Goal: Transaction & Acquisition: Purchase product/service

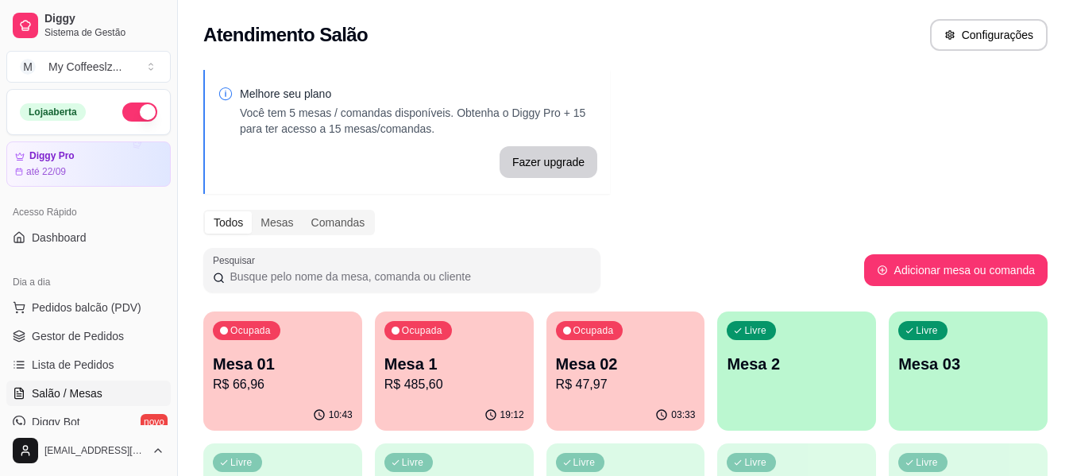
click at [480, 402] on div "19:12" at bounding box center [454, 414] width 159 height 31
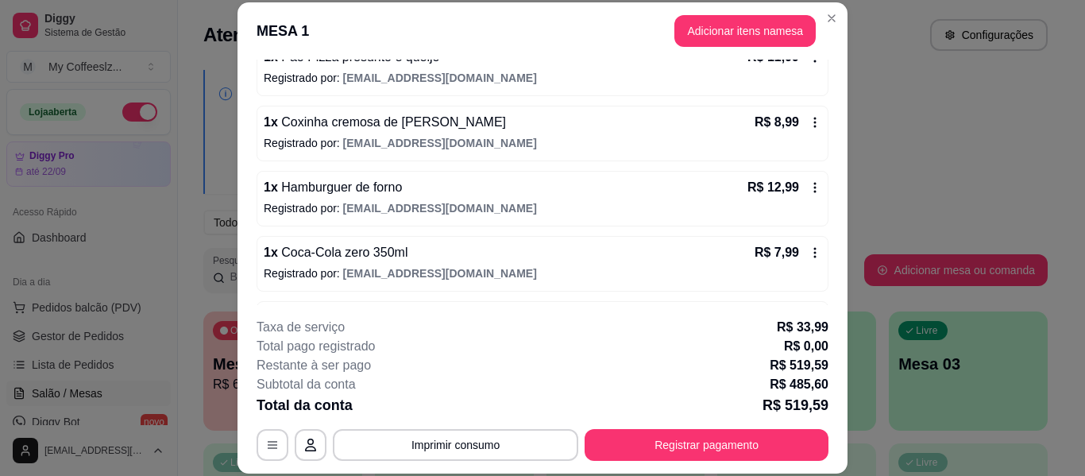
scroll to position [2572, 0]
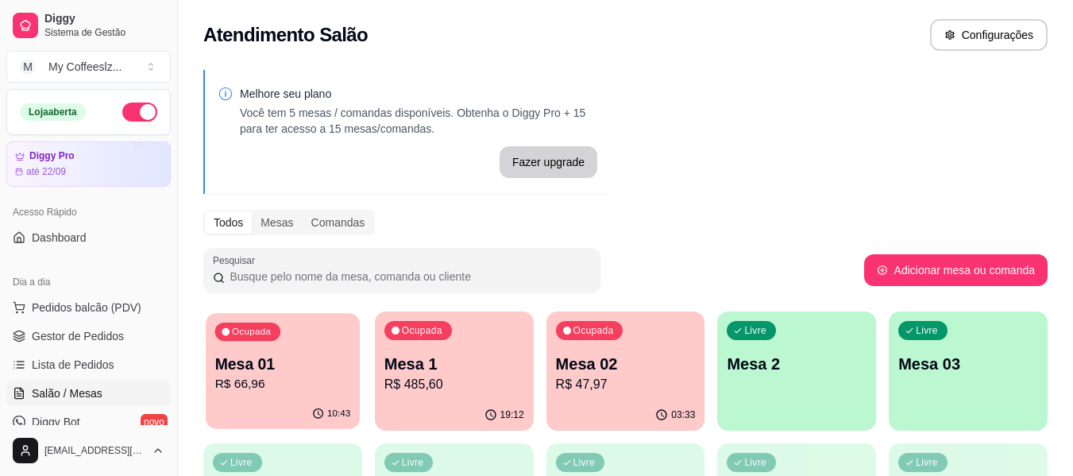
click at [252, 376] on p "R$ 66,96" at bounding box center [283, 384] width 136 height 18
click at [580, 400] on div "03:33" at bounding box center [625, 414] width 159 height 31
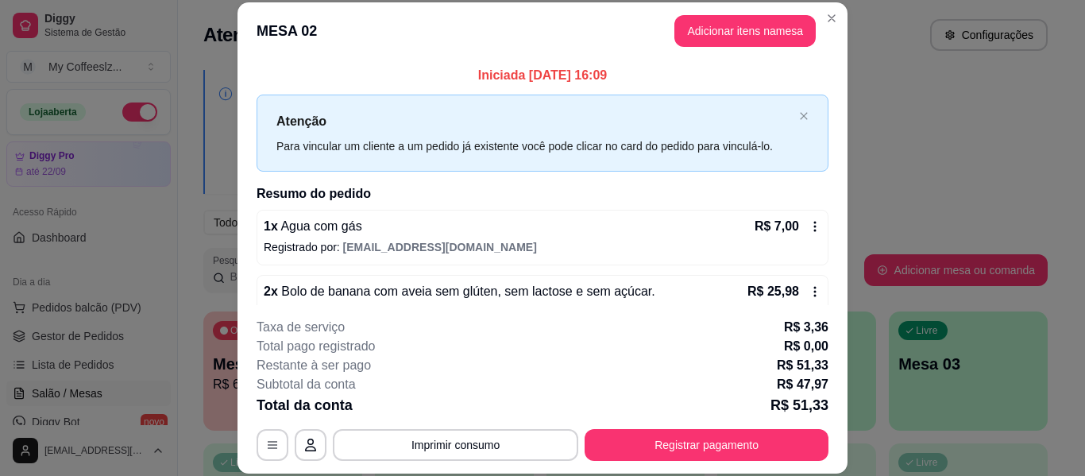
scroll to position [48, 0]
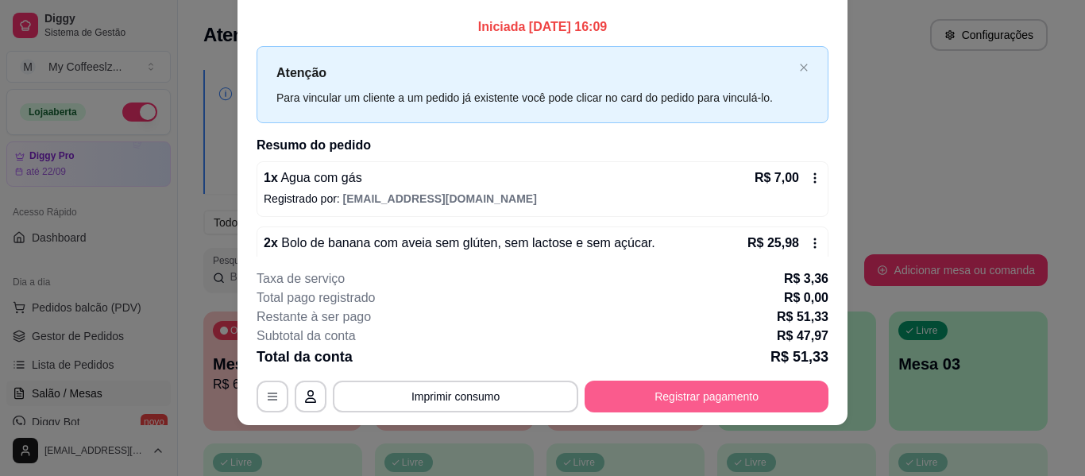
click at [664, 399] on button "Registrar pagamento" at bounding box center [707, 396] width 244 height 32
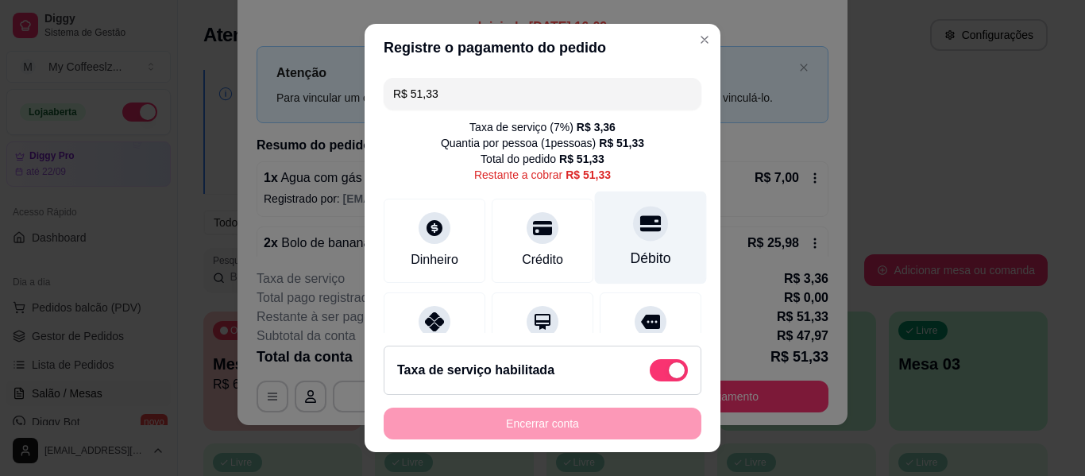
click at [640, 219] on icon at bounding box center [650, 223] width 21 height 16
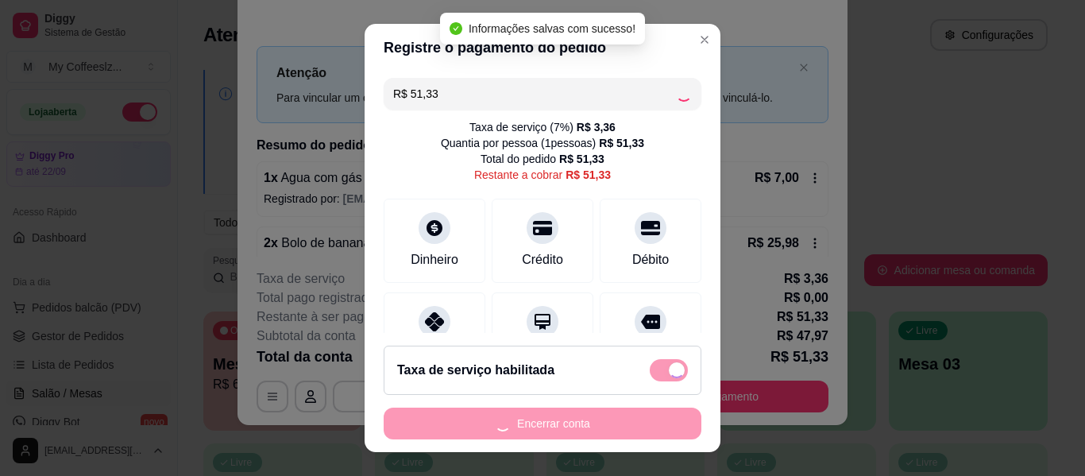
type input "R$ 0,00"
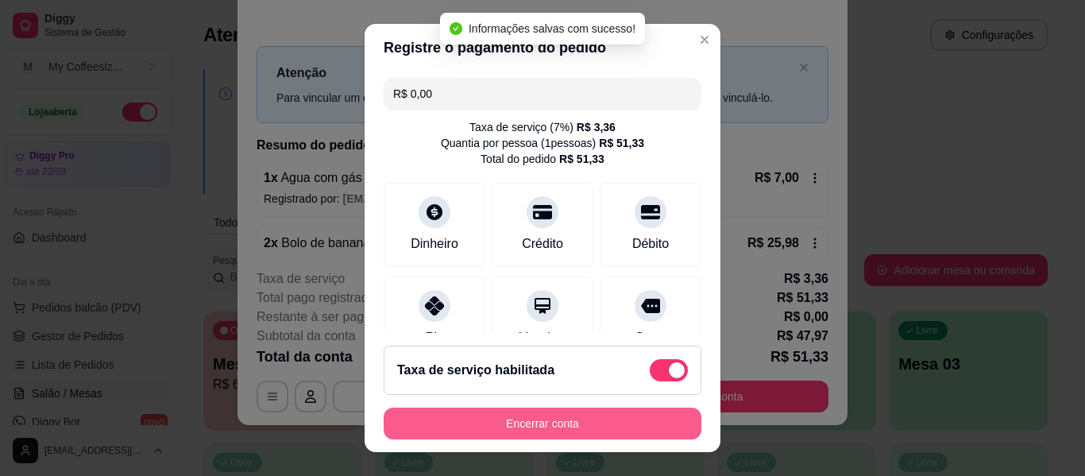
click at [538, 427] on button "Encerrar conta" at bounding box center [543, 423] width 318 height 32
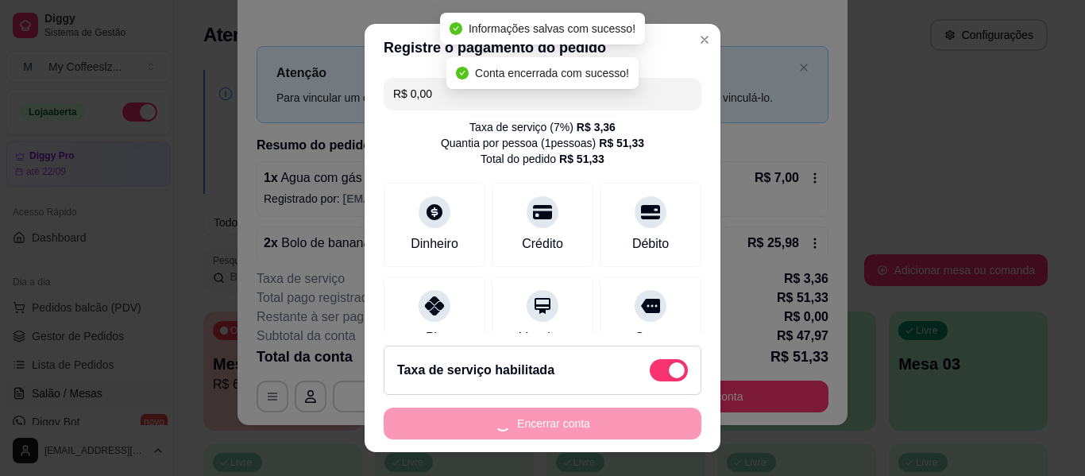
scroll to position [0, 0]
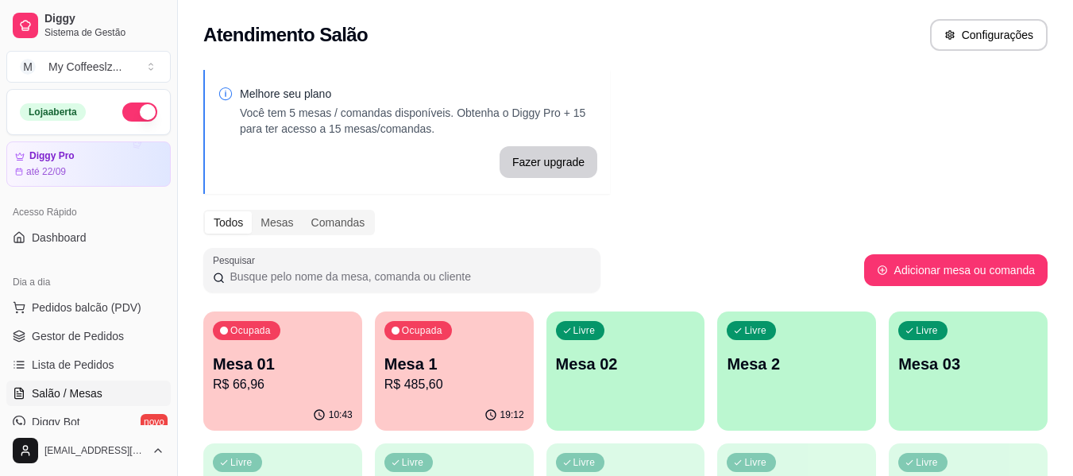
click at [319, 388] on p "R$ 66,96" at bounding box center [283, 384] width 140 height 19
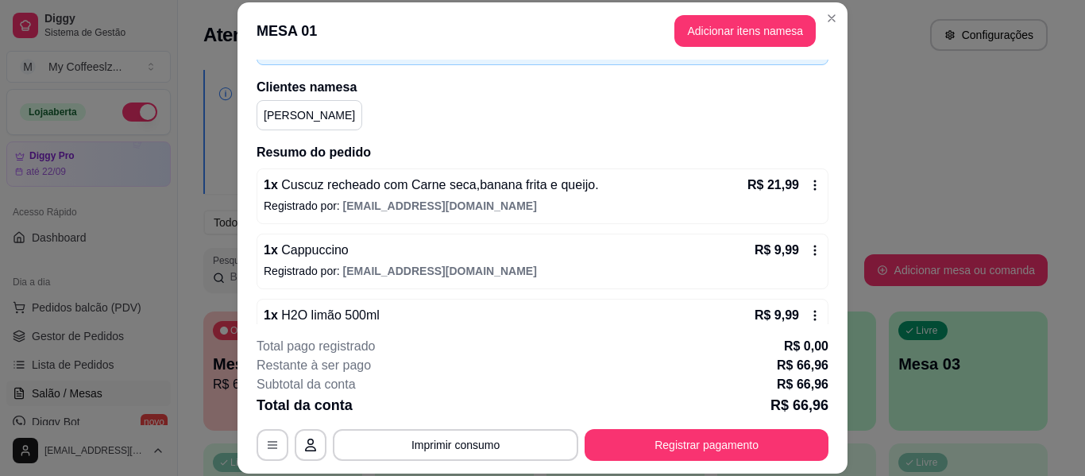
scroll to position [208, 0]
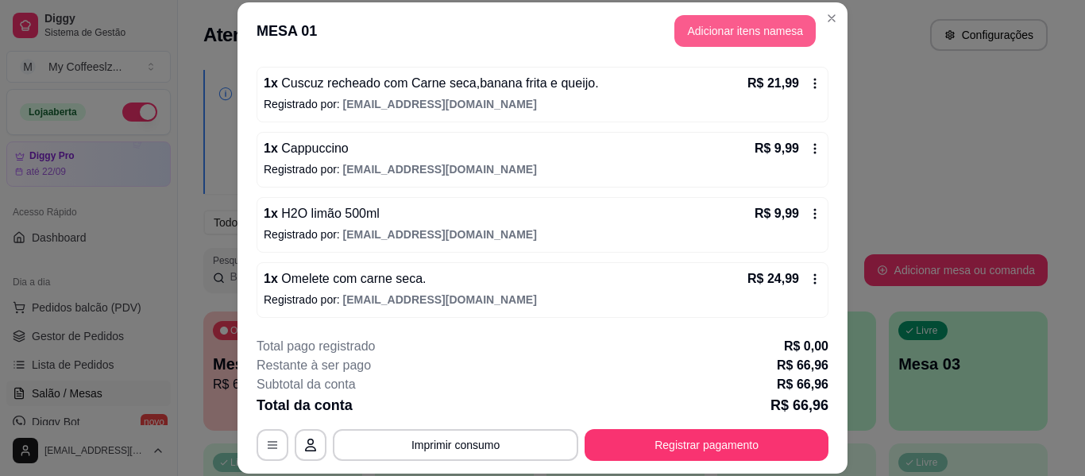
click at [744, 29] on button "Adicionar itens na mesa" at bounding box center [744, 31] width 141 height 32
click at [713, 32] on div "Cafés ☕ Pães Cuscuz. Tapiocas Salgados Sucos e Refrigerantes Bolos e Tortas San…" at bounding box center [375, 75] width 708 height 122
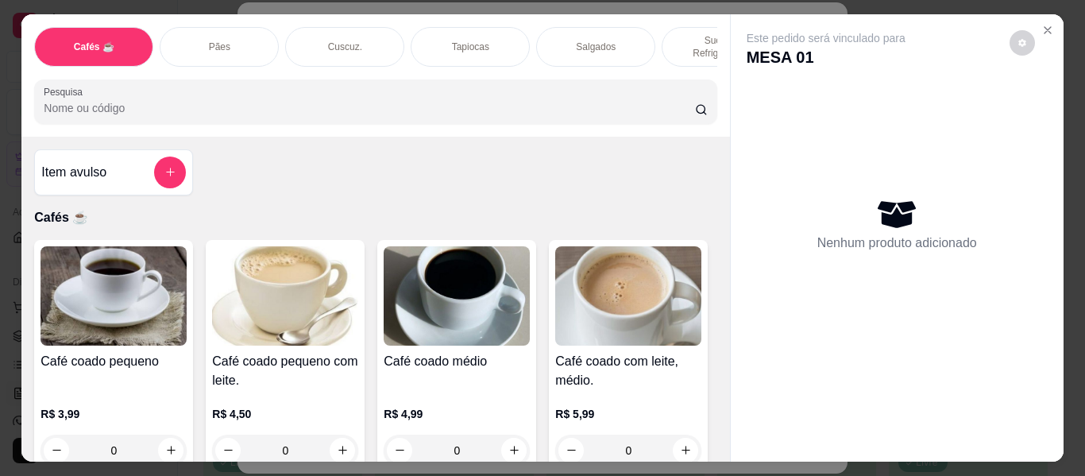
click at [695, 37] on p "Sucos e Refrigerantes" at bounding box center [721, 46] width 92 height 25
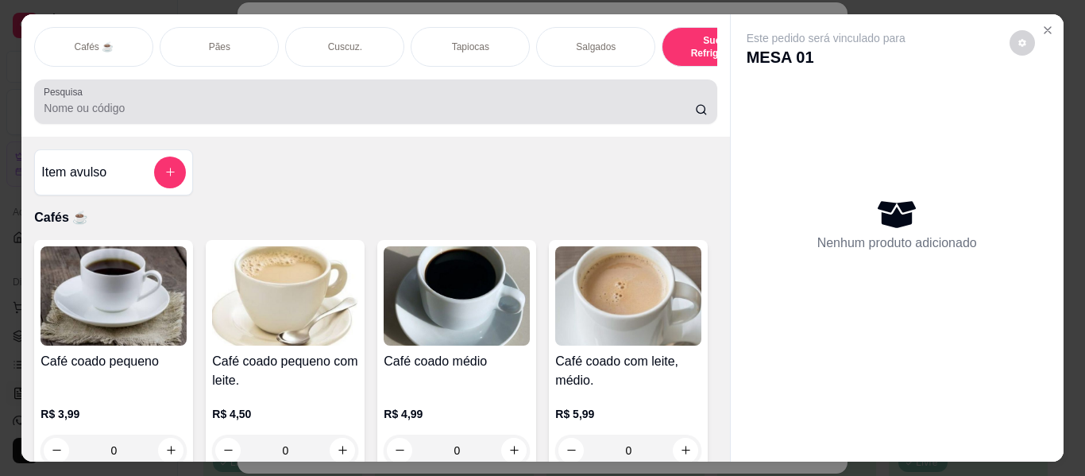
scroll to position [43, 0]
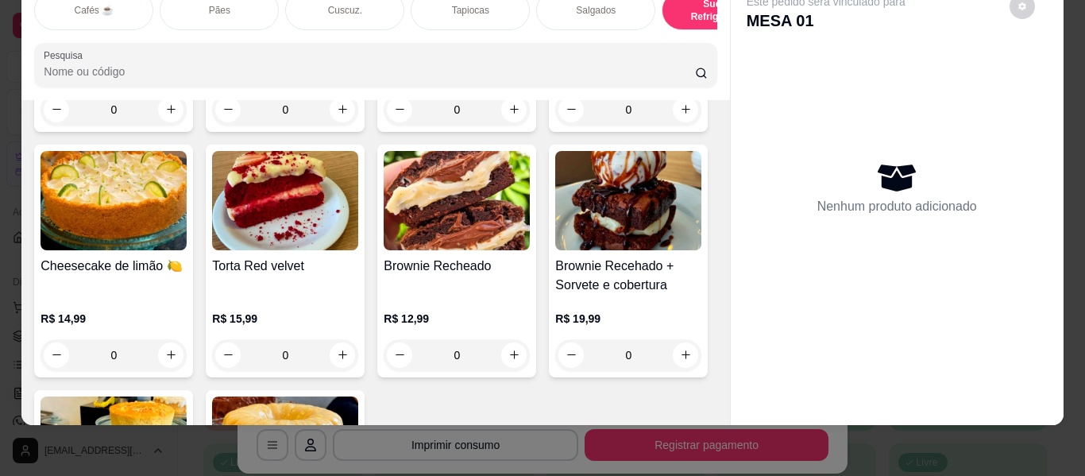
type input "1"
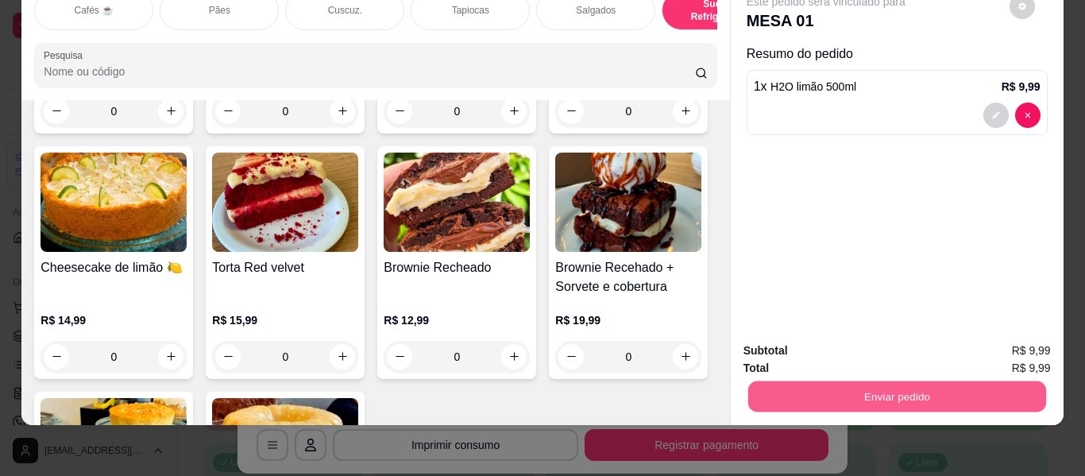
click at [844, 381] on button "Enviar pedido" at bounding box center [896, 396] width 298 height 31
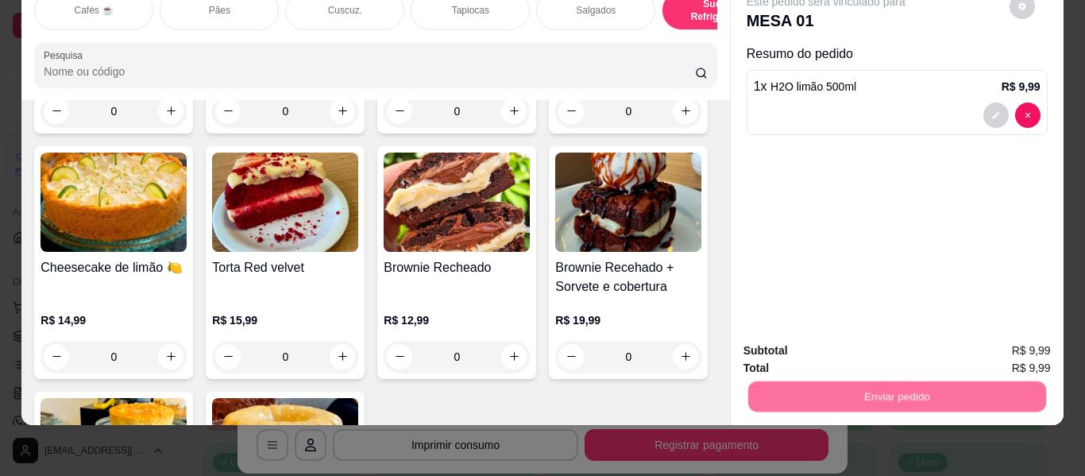
click at [832, 339] on button "Não registrar e enviar pedido" at bounding box center [844, 345] width 165 height 30
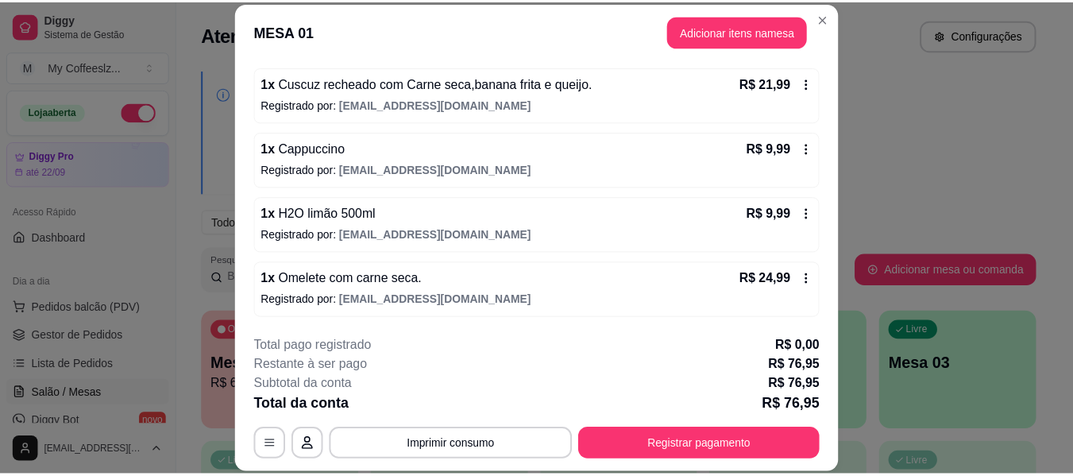
scroll to position [273, 0]
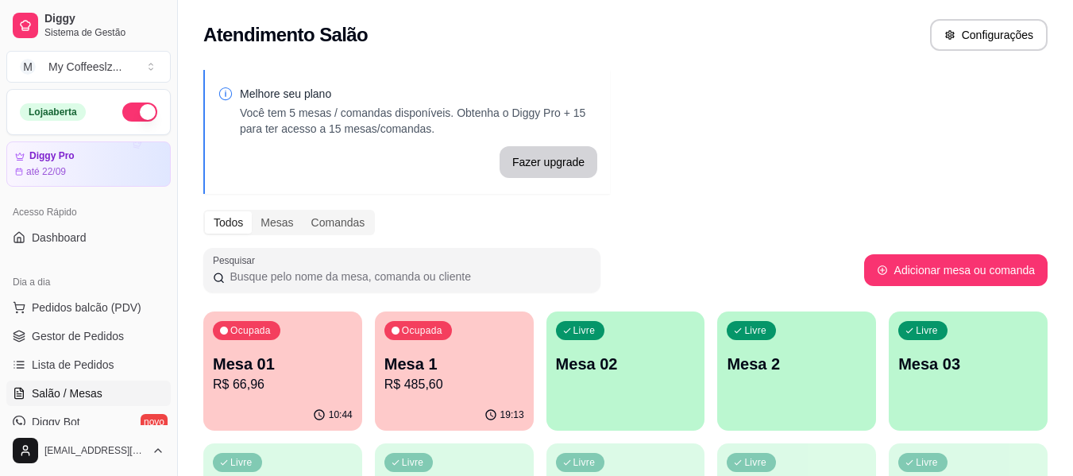
click at [973, 159] on div "Melhore seu plano Você tem 5 mesas / comandas disponíveis. Obtenha o Diggy Pro …" at bounding box center [625, 452] width 895 height 785
